Goal: Information Seeking & Learning: Find specific fact

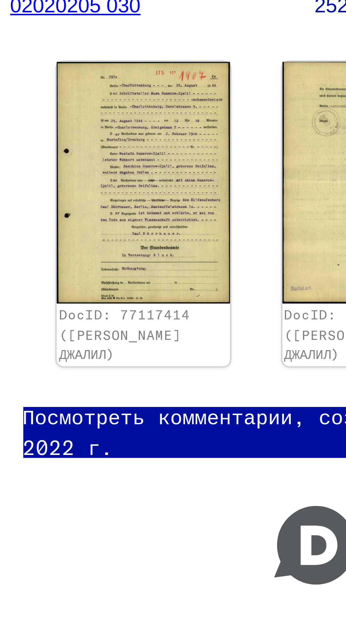
scroll to position [5, 0]
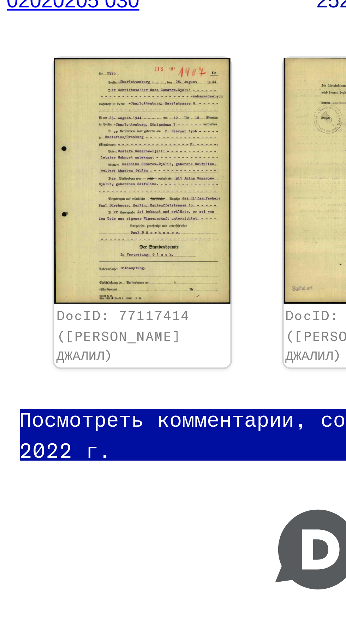
click at [228, 207] on img at bounding box center [217, 202] width 42 height 59
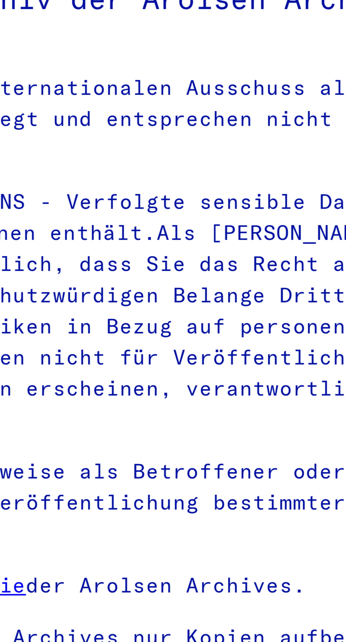
type input "********"
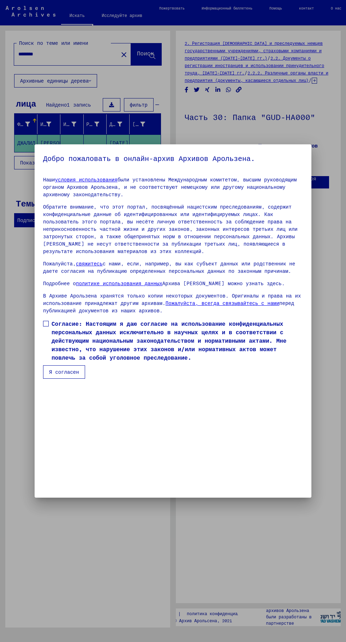
scroll to position [154, 0]
click at [46, 327] on span at bounding box center [46, 324] width 6 height 6
click at [67, 375] on font "Я согласен" at bounding box center [64, 372] width 30 height 6
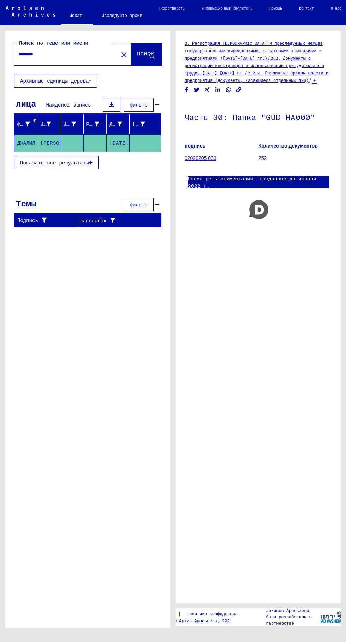
click at [54, 161] on font "Показать все результаты" at bounding box center [54, 163] width 69 height 6
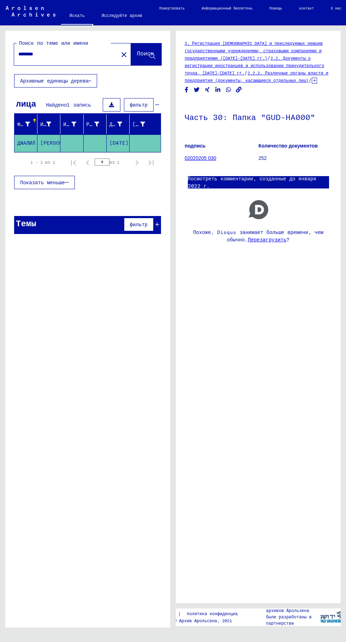
click at [40, 142] on mat-cell "[PERSON_NAME]" at bounding box center [48, 143] width 23 height 17
click at [200, 158] on font "02020205 030" at bounding box center [201, 158] width 32 height 6
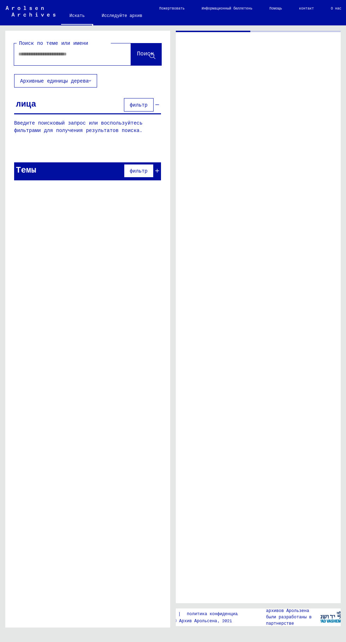
type input "********"
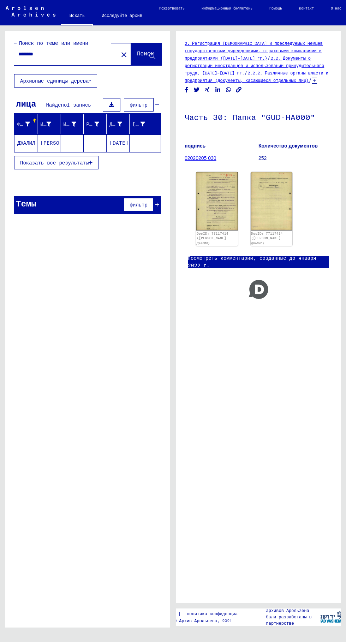
click at [220, 191] on img at bounding box center [217, 201] width 42 height 59
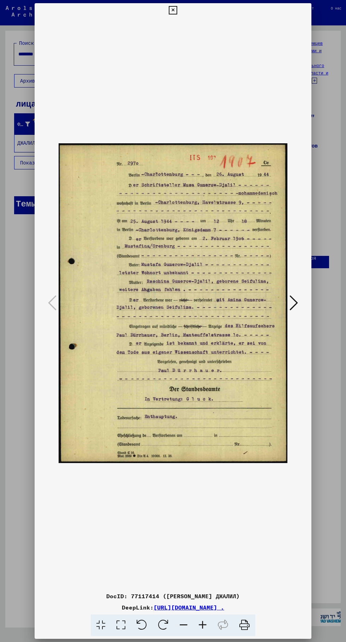
click at [203, 626] on icon at bounding box center [202, 626] width 19 height 22
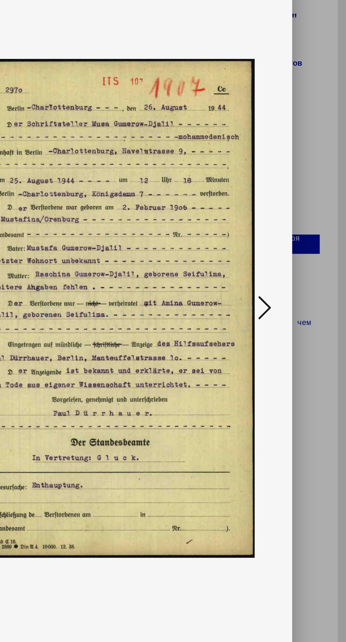
click at [294, 312] on icon at bounding box center [294, 303] width 8 height 17
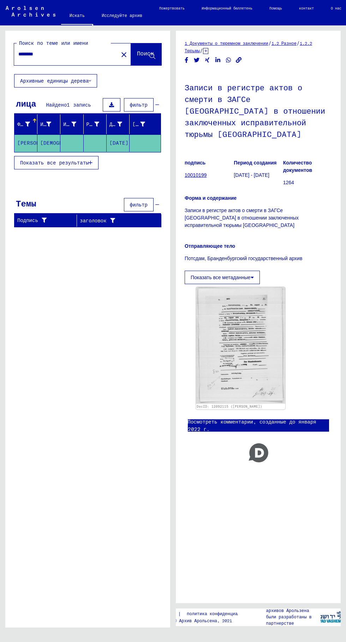
click at [257, 364] on img at bounding box center [240, 345] width 89 height 117
